Goal: Information Seeking & Learning: Learn about a topic

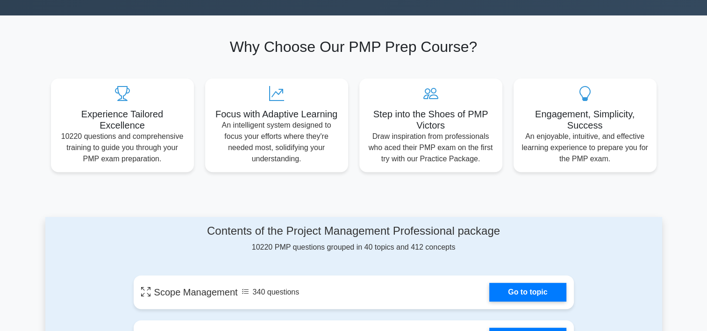
scroll to position [514, 0]
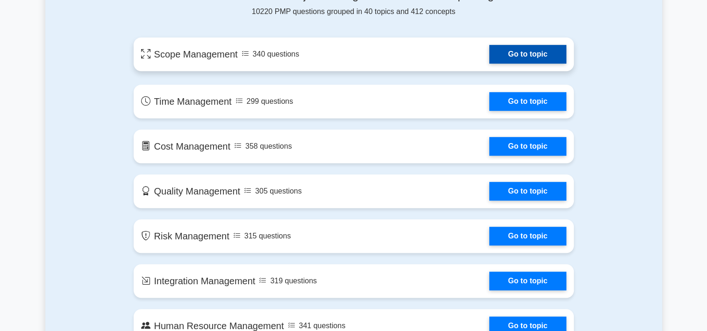
click at [499, 59] on link "Go to topic" at bounding box center [527, 54] width 77 height 19
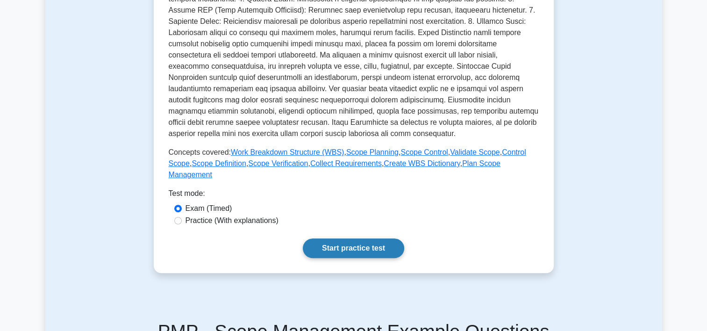
scroll to position [280, 0]
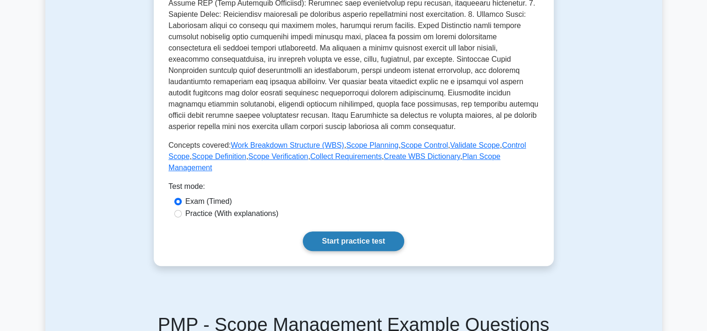
click at [371, 235] on link "Start practice test" at bounding box center [353, 241] width 101 height 20
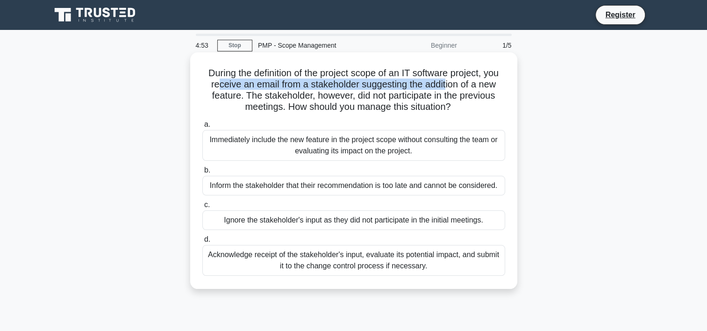
drag, startPoint x: 214, startPoint y: 85, endPoint x: 447, endPoint y: 87, distance: 233.1
click at [447, 87] on h5 "During the definition of the project scope of an IT software project, you recei…" at bounding box center [353, 90] width 305 height 46
drag, startPoint x: 238, startPoint y: 95, endPoint x: 457, endPoint y: 102, distance: 219.2
click at [457, 102] on h5 "During the definition of the project scope of an IT software project, you recei…" at bounding box center [353, 90] width 305 height 46
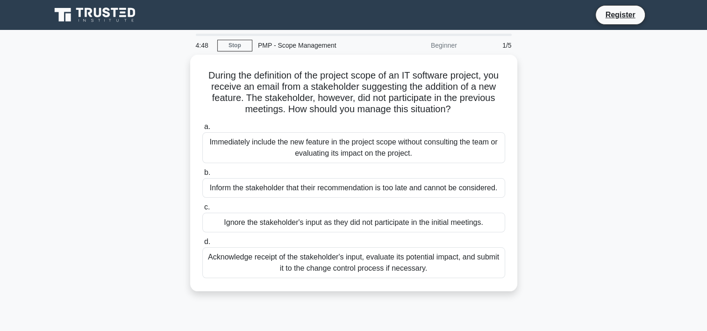
click at [123, 177] on div "During the definition of the project scope of an IT software project, you recei…" at bounding box center [353, 179] width 617 height 248
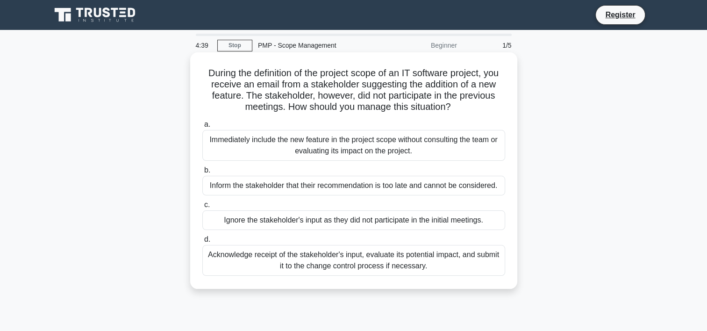
click at [339, 263] on div "Acknowledge receipt of the stakeholder's input, evaluate its potential impact, …" at bounding box center [353, 260] width 303 height 31
click at [202, 242] on input "d. Acknowledge receipt of the stakeholder's input, evaluate its potential impac…" at bounding box center [202, 239] width 0 height 6
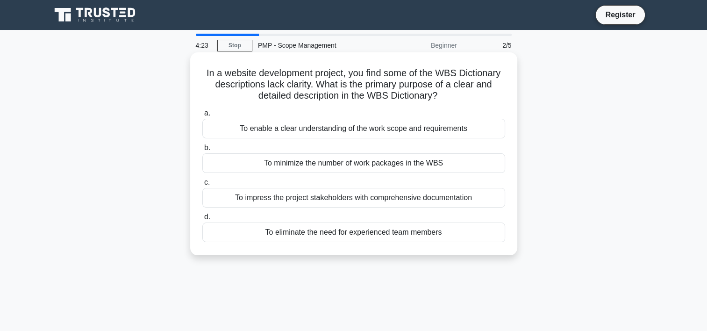
click at [346, 127] on div "To enable a clear understanding of the work scope and requirements" at bounding box center [353, 129] width 303 height 20
click at [202, 116] on input "a. To enable a clear understanding of the work scope and requirements" at bounding box center [202, 113] width 0 height 6
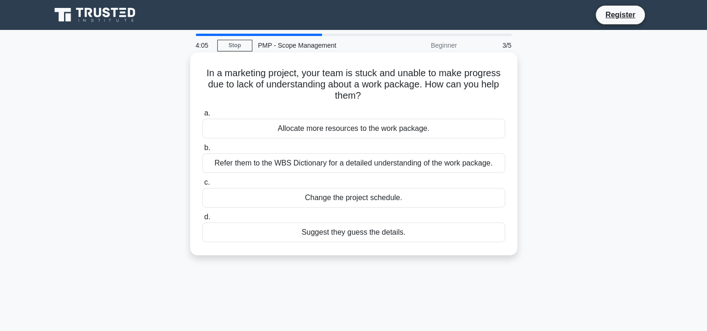
click at [292, 168] on div "Refer them to the WBS Dictionary for a detailed understanding of the work packa…" at bounding box center [353, 163] width 303 height 20
click at [202, 151] on input "b. Refer them to the WBS Dictionary for a detailed understanding of the work pa…" at bounding box center [202, 148] width 0 height 6
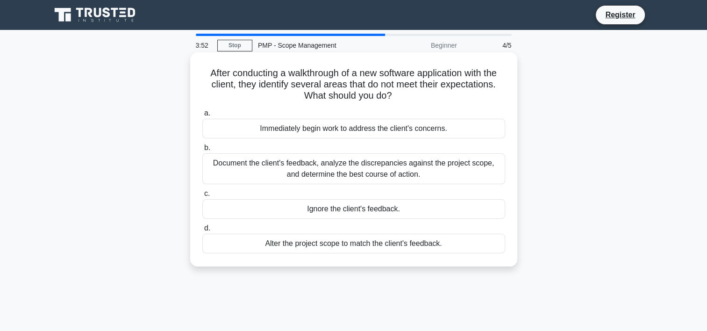
click at [309, 167] on div "Document the client's feedback, analyze the discrepancies against the project s…" at bounding box center [353, 168] width 303 height 31
click at [202, 151] on input "b. Document the client's feedback, analyze the discrepancies against the projec…" at bounding box center [202, 148] width 0 height 6
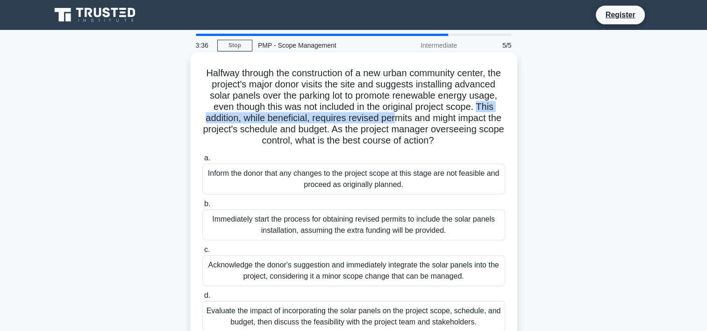
drag, startPoint x: 243, startPoint y: 116, endPoint x: 458, endPoint y: 119, distance: 214.9
click at [458, 119] on h5 "Halfway through the construction of a new urban community center, the project's…" at bounding box center [353, 106] width 305 height 79
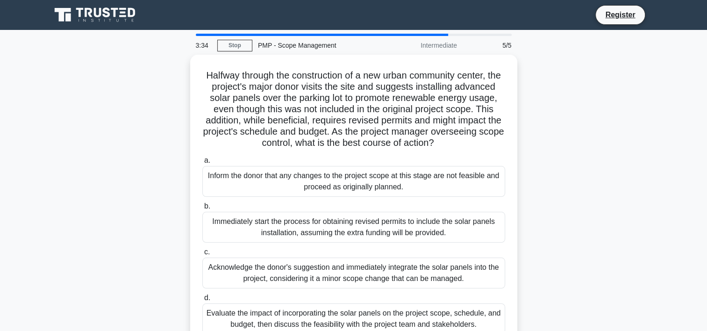
click at [127, 151] on div "Halfway through the construction of a new urban community center, the project's…" at bounding box center [353, 207] width 617 height 304
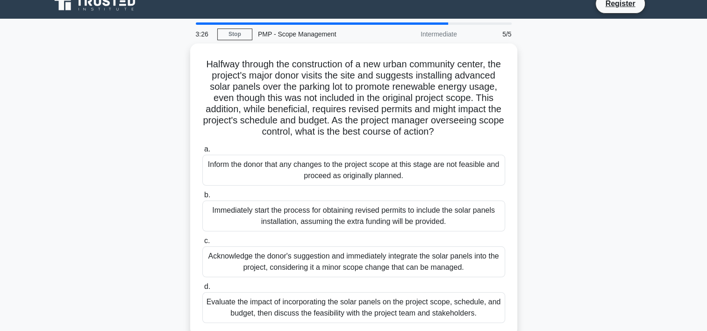
scroll to position [47, 0]
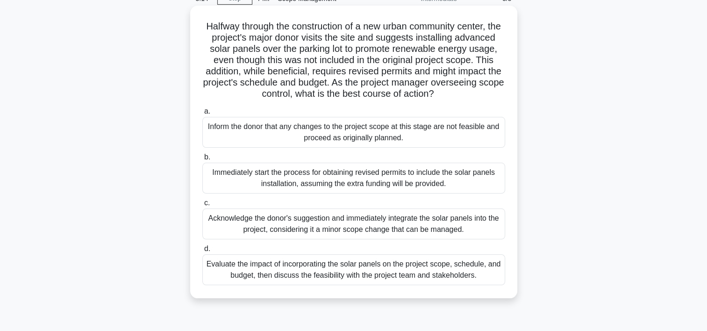
click at [298, 285] on div "Evaluate the impact of incorporating the solar panels on the project scope, sch…" at bounding box center [353, 269] width 303 height 31
click at [202, 252] on input "d. Evaluate the impact of incorporating the solar panels on the project scope, …" at bounding box center [202, 249] width 0 height 6
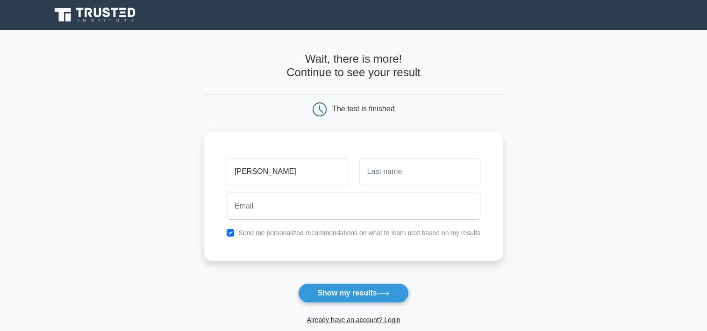
type input "[PERSON_NAME]"
type input "ali"
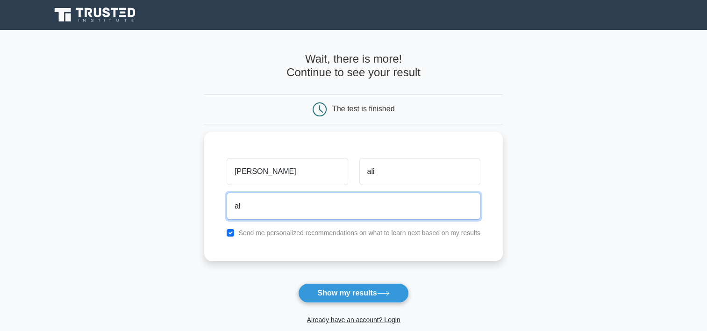
type input "a"
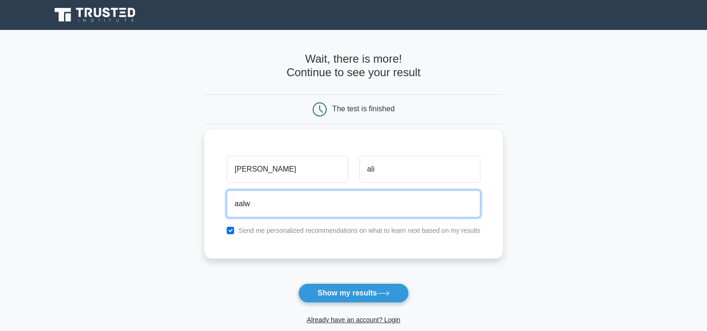
type input "aalwaely@outlook.com"
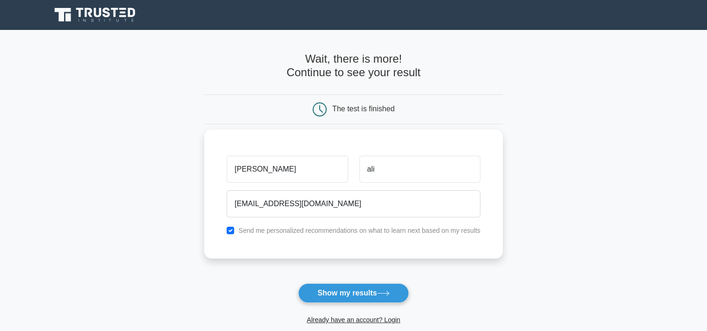
click at [344, 234] on label "Send me personalized recommendations on what to learn next based on my results" at bounding box center [359, 230] width 242 height 7
click at [231, 233] on input "checkbox" at bounding box center [230, 230] width 7 height 7
checkbox input "false"
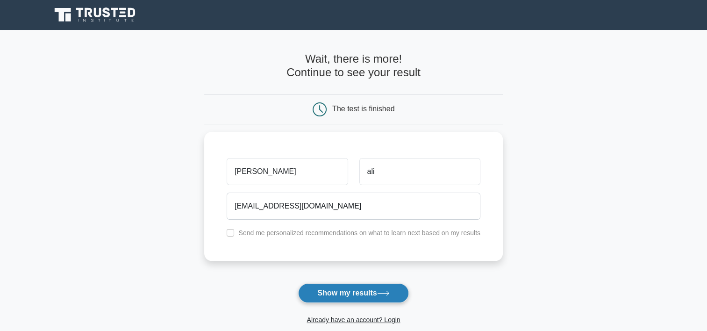
click at [344, 293] on button "Show my results" at bounding box center [353, 293] width 110 height 20
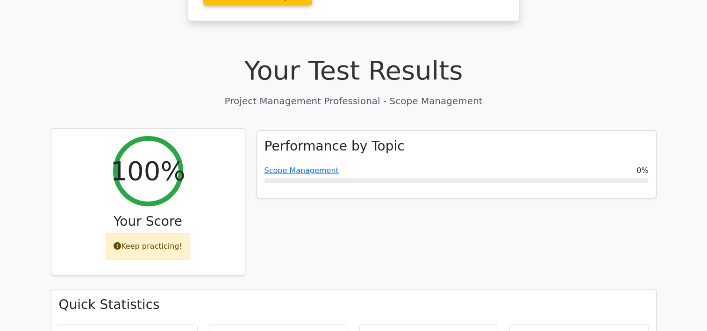
scroll to position [374, 0]
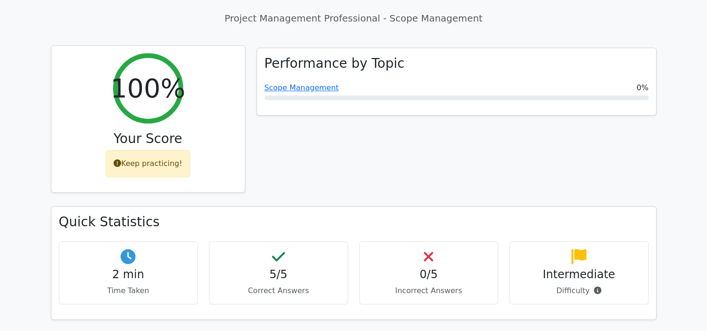
click at [136, 150] on div "Keep practicing!" at bounding box center [148, 163] width 85 height 27
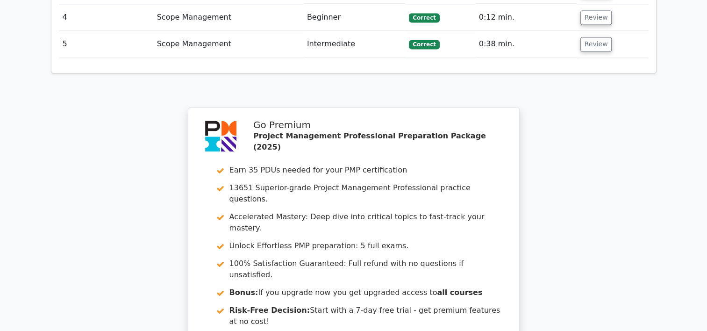
scroll to position [1491, 0]
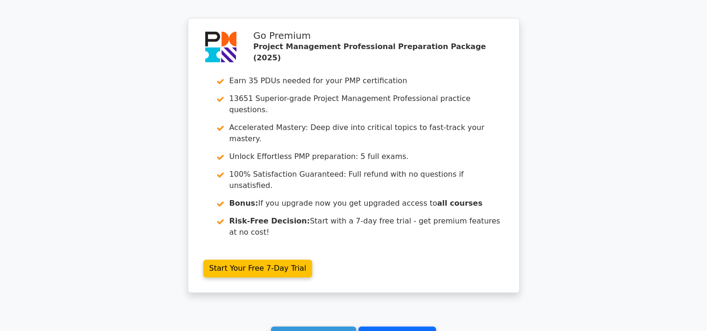
click at [363, 326] on link "Go to your profile" at bounding box center [397, 335] width 78 height 18
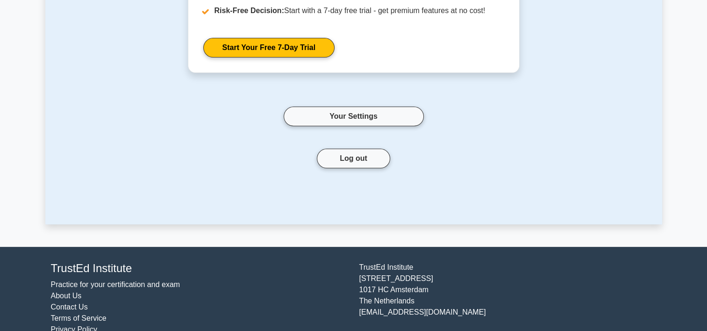
scroll to position [234, 0]
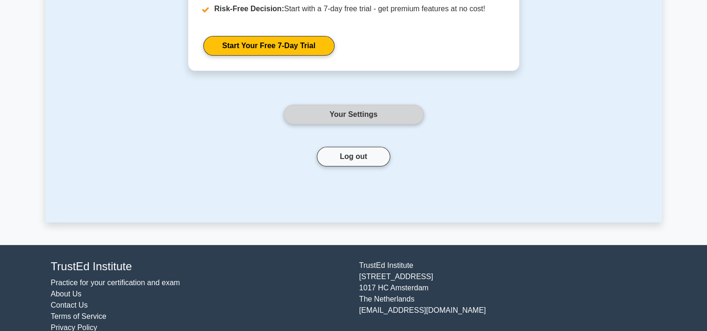
click at [364, 115] on link "Your Settings" at bounding box center [354, 115] width 140 height 20
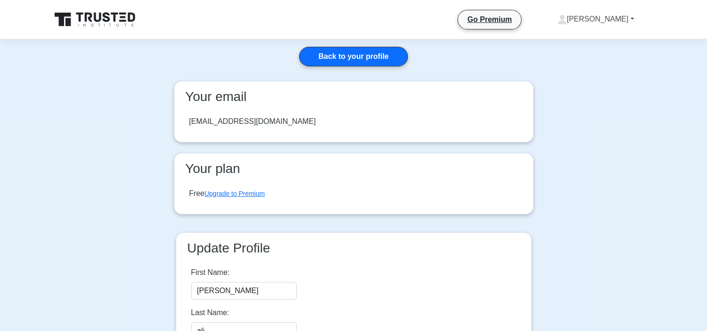
click at [624, 19] on link "Ali" at bounding box center [595, 19] width 121 height 19
click at [609, 58] on link "Settings" at bounding box center [572, 56] width 74 height 15
click at [622, 22] on link "[PERSON_NAME]" at bounding box center [595, 19] width 121 height 19
click at [599, 41] on link "Profile" at bounding box center [572, 41] width 74 height 15
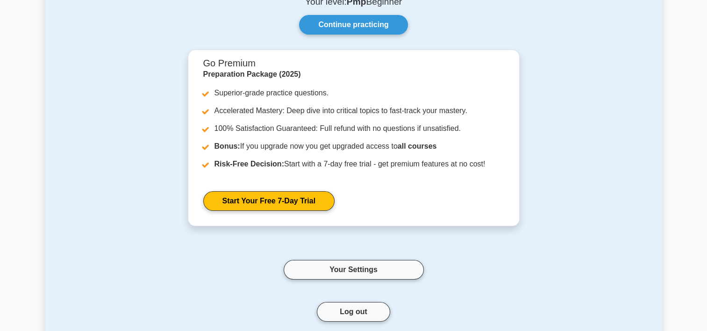
scroll to position [250, 0]
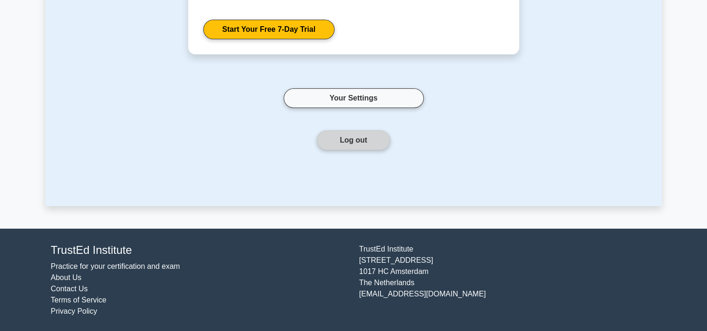
click at [325, 142] on button "Log out" at bounding box center [353, 140] width 73 height 20
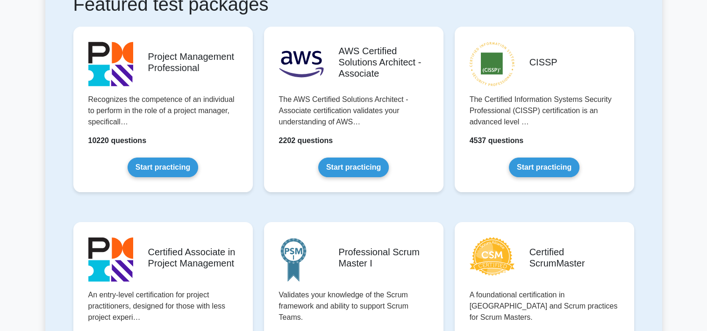
scroll to position [187, 0]
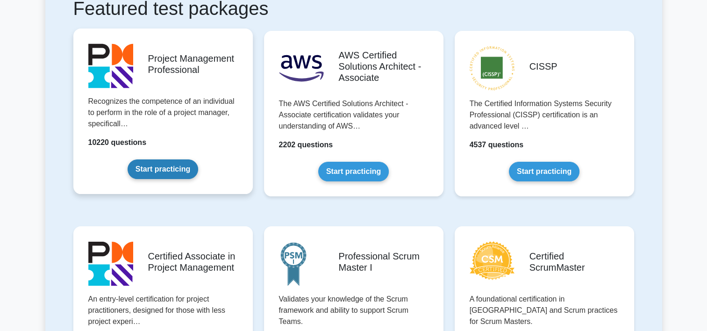
click at [128, 159] on link "Start practicing" at bounding box center [163, 169] width 71 height 20
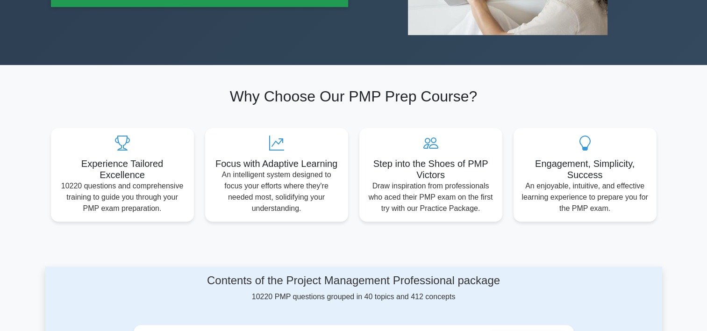
scroll to position [234, 0]
